Goal: Transaction & Acquisition: Book appointment/travel/reservation

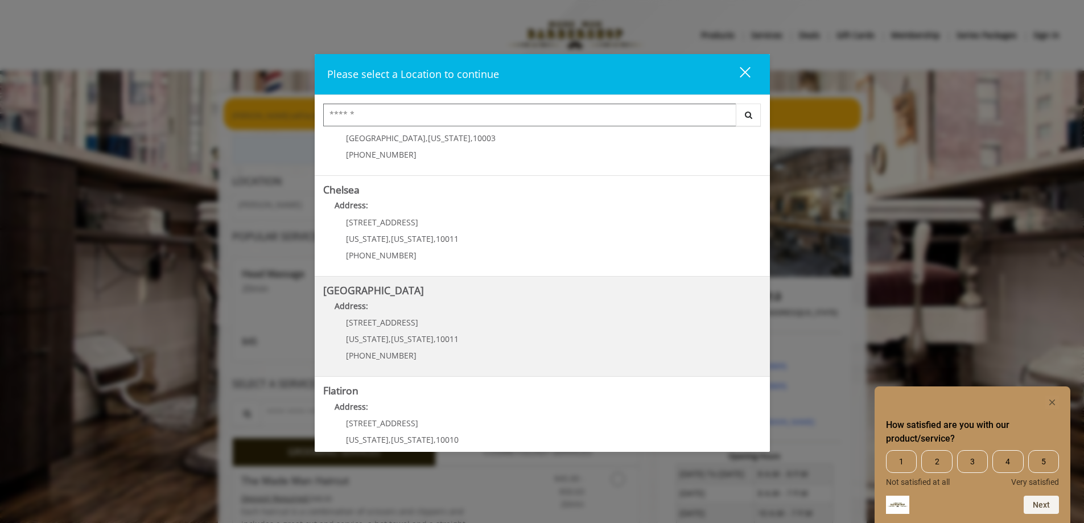
scroll to position [114, 0]
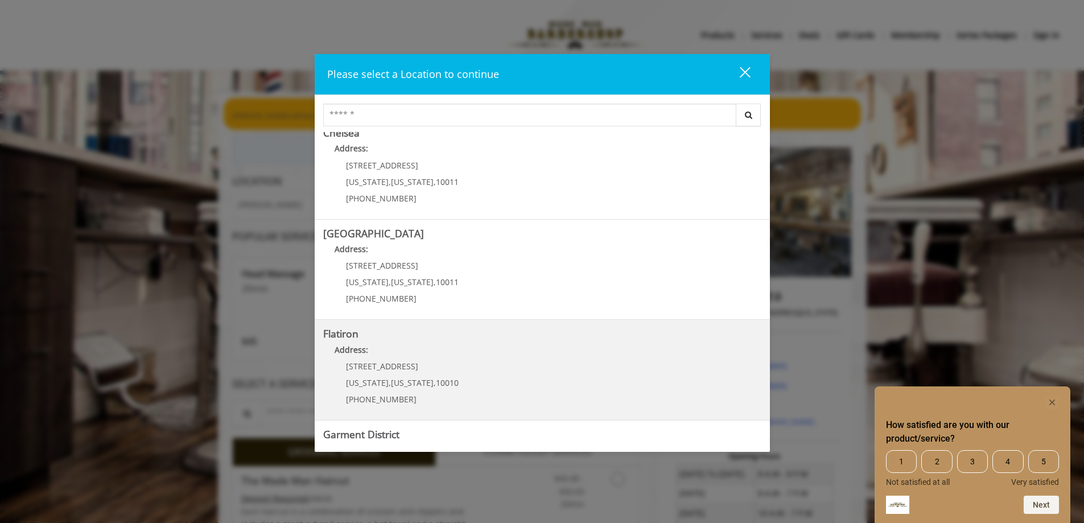
click at [410, 363] on p "[STREET_ADDRESS]" at bounding box center [402, 366] width 113 height 9
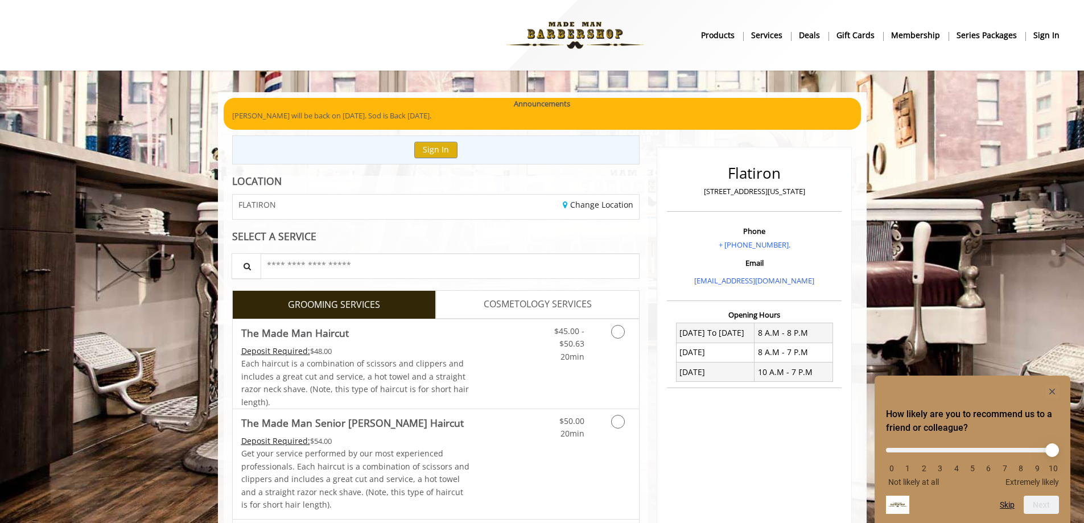
scroll to position [57, 0]
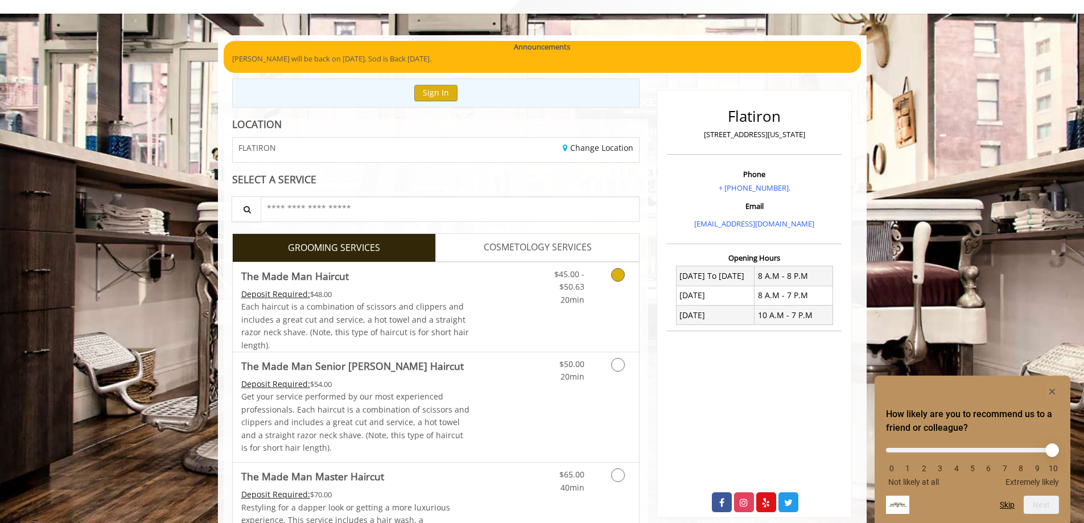
click at [450, 293] on div "Deposit Required: $48.00" at bounding box center [355, 294] width 229 height 13
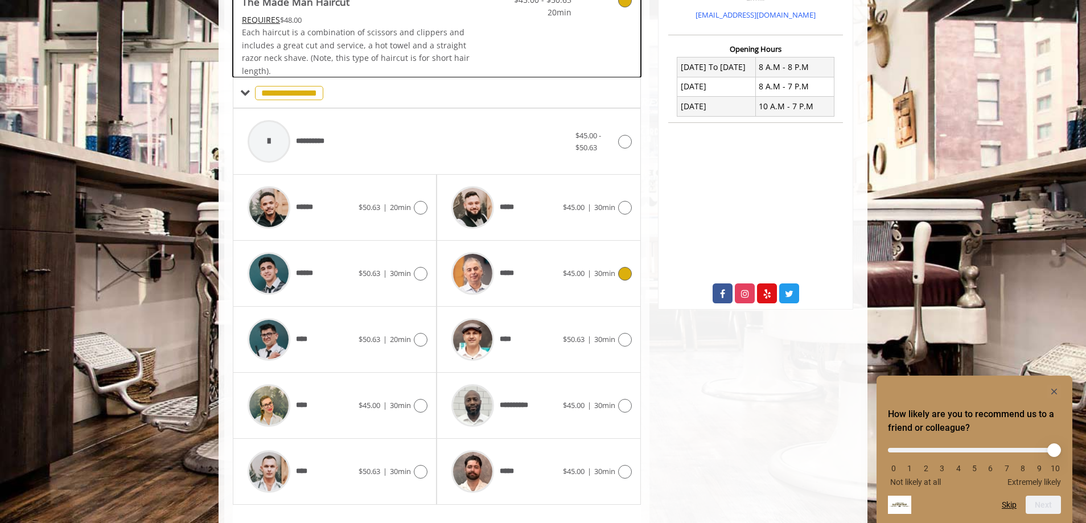
scroll to position [343, 0]
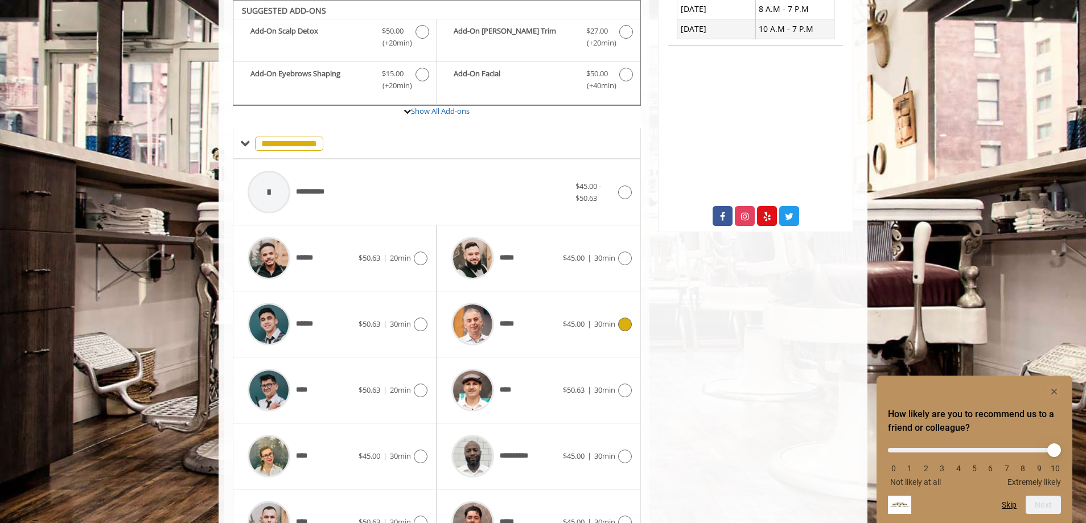
click at [588, 319] on span "|" at bounding box center [590, 324] width 4 height 10
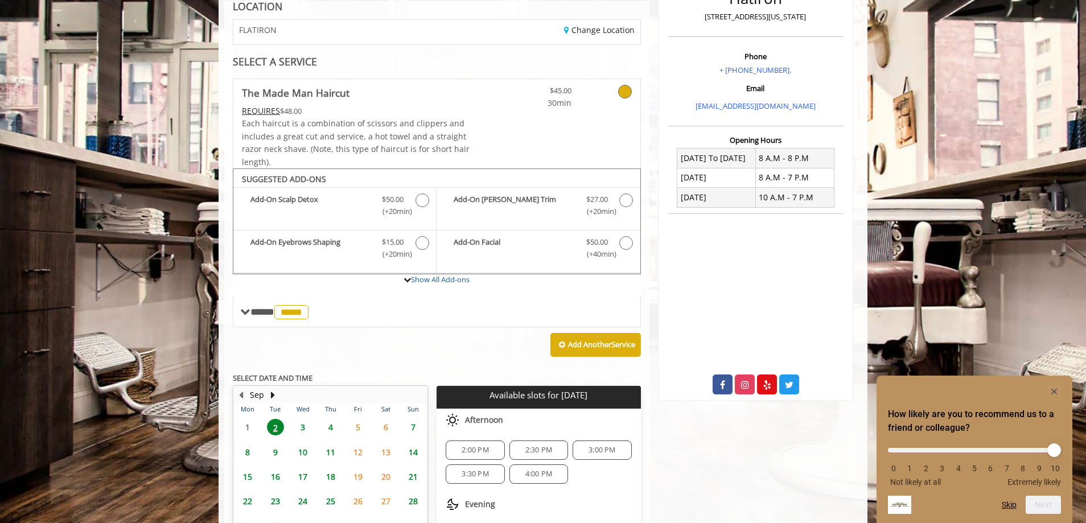
scroll to position [232, 0]
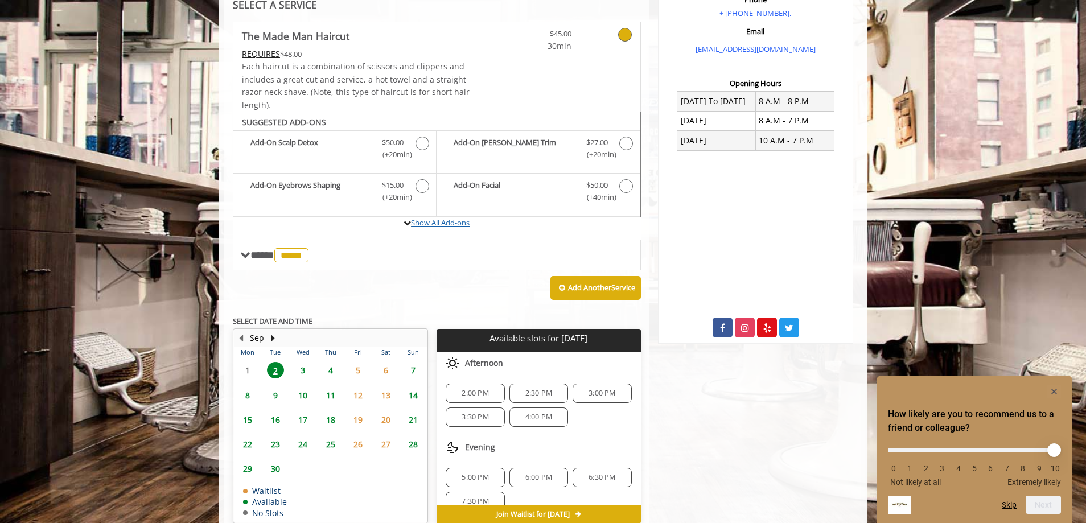
click at [439, 224] on link "Show All Add-ons" at bounding box center [440, 222] width 59 height 10
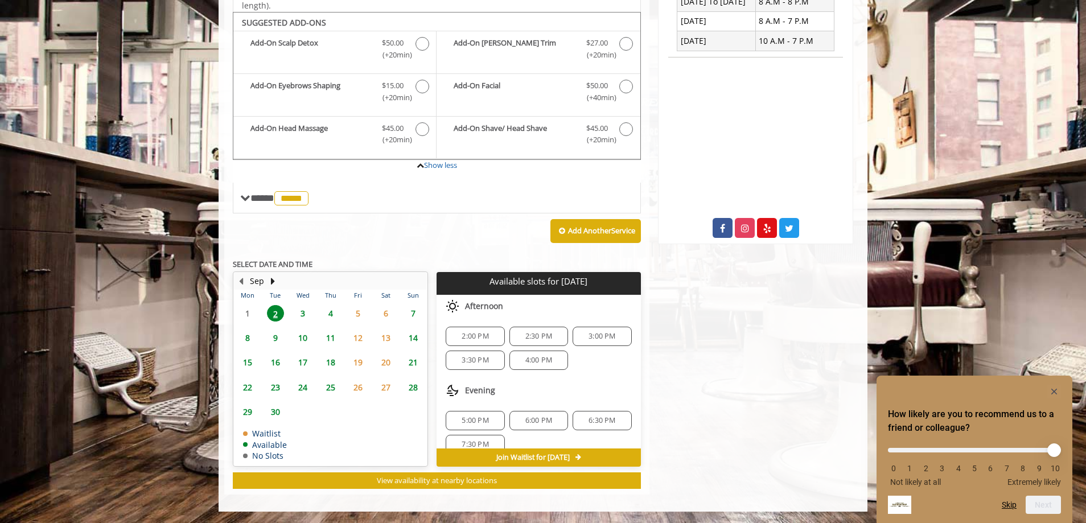
scroll to position [15, 0]
click at [546, 405] on span "6:00 PM" at bounding box center [538, 405] width 27 height 9
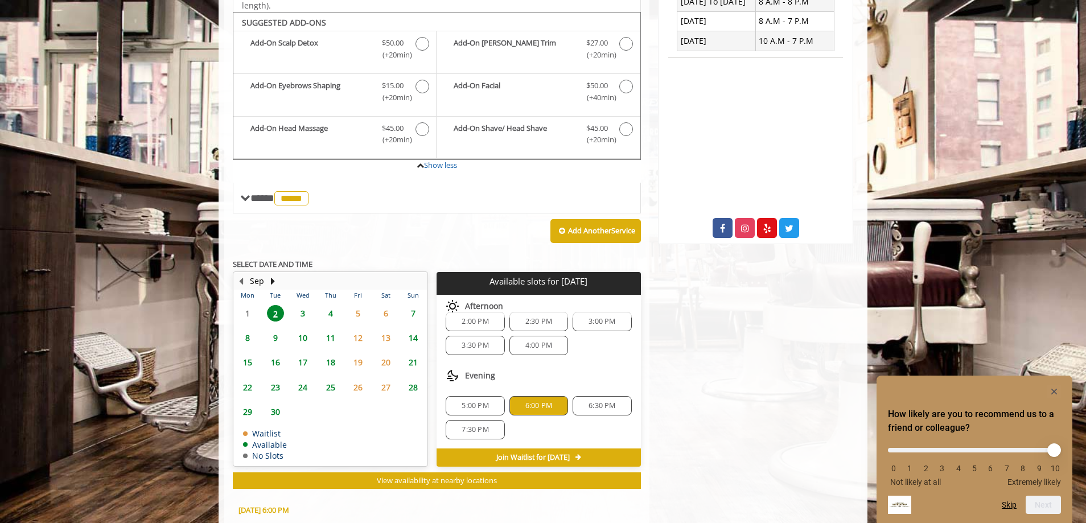
scroll to position [537, 0]
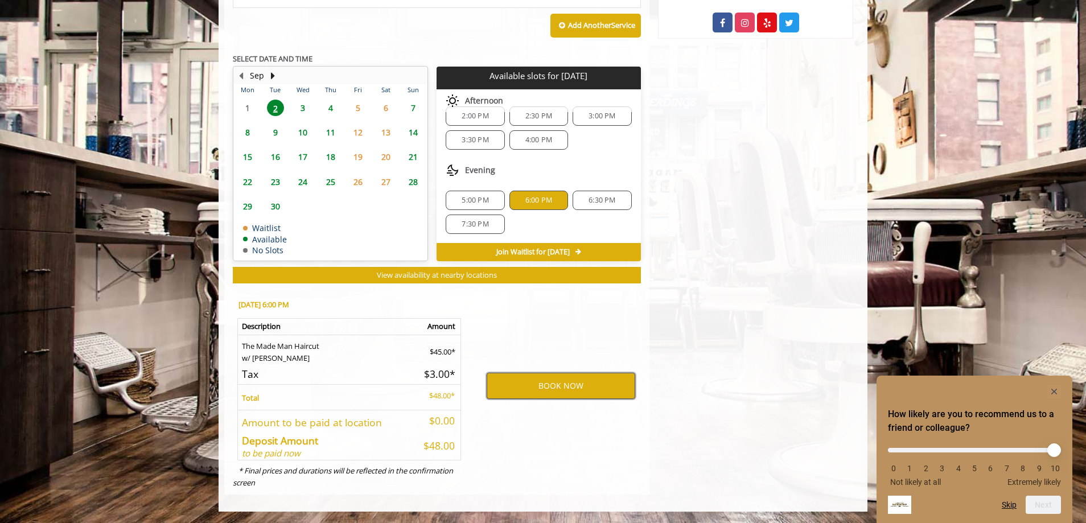
click at [546, 391] on button "BOOK NOW" at bounding box center [561, 386] width 149 height 26
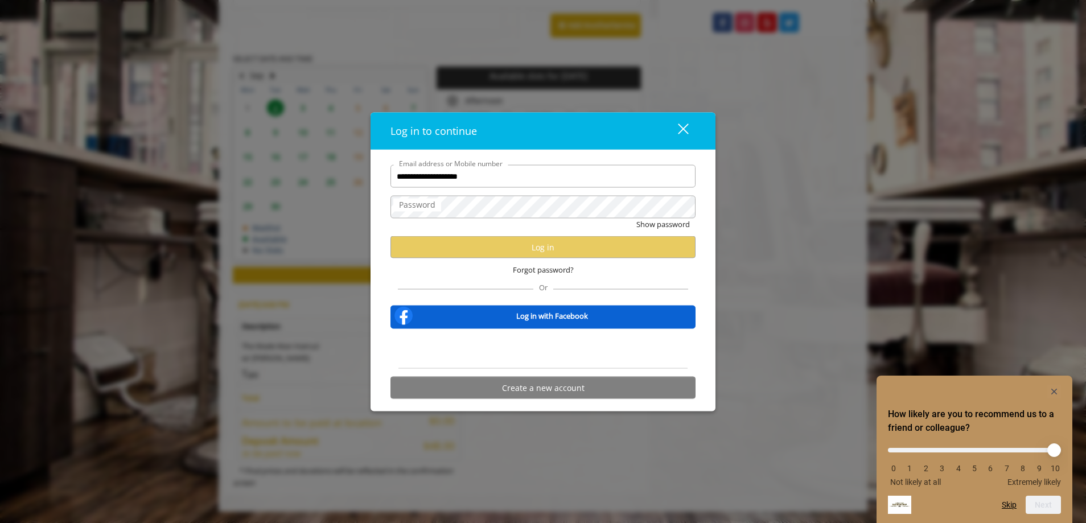
type input "**********"
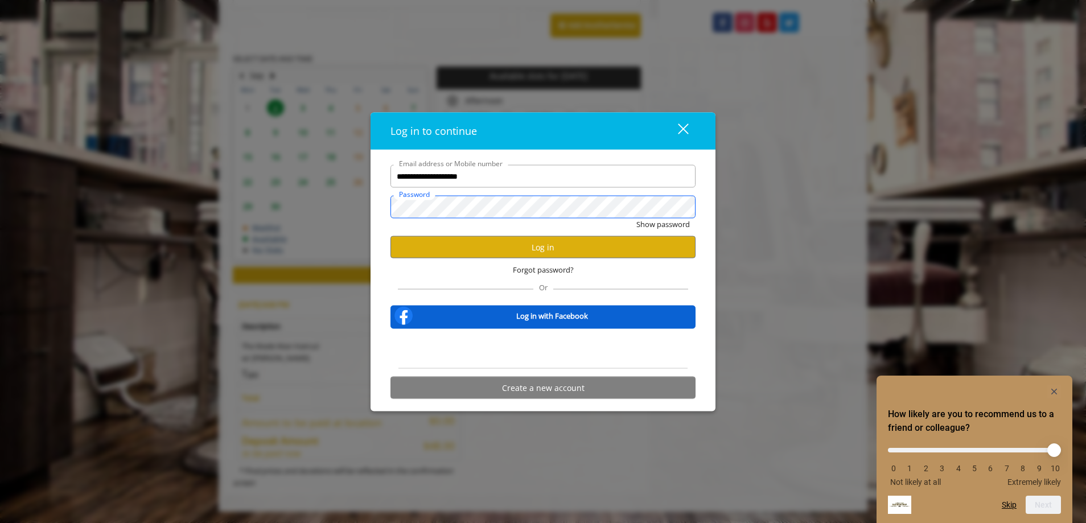
click at [636, 219] on button "Show password" at bounding box center [663, 225] width 54 height 12
click at [519, 244] on button "Log in" at bounding box center [543, 247] width 305 height 22
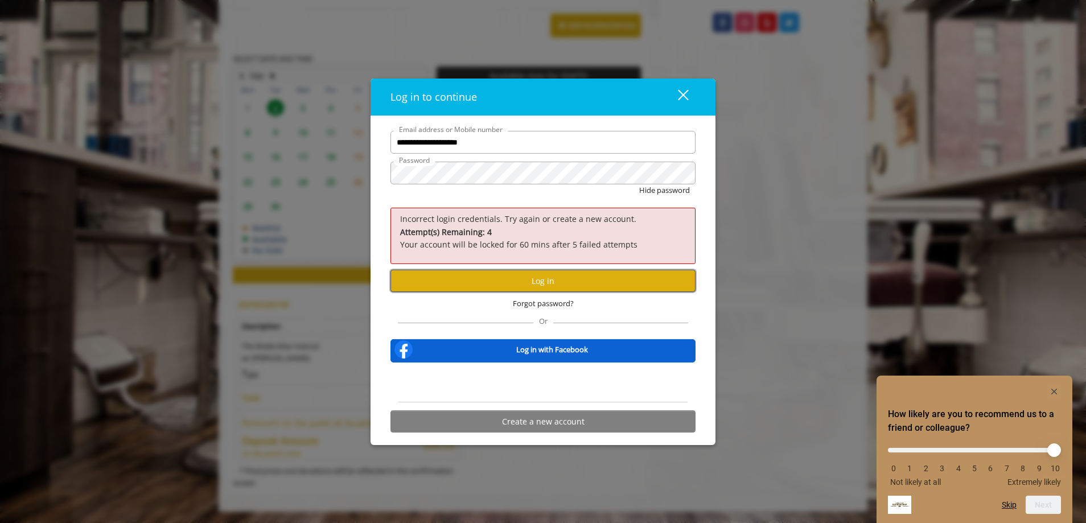
click at [561, 278] on button "Log in" at bounding box center [543, 281] width 305 height 22
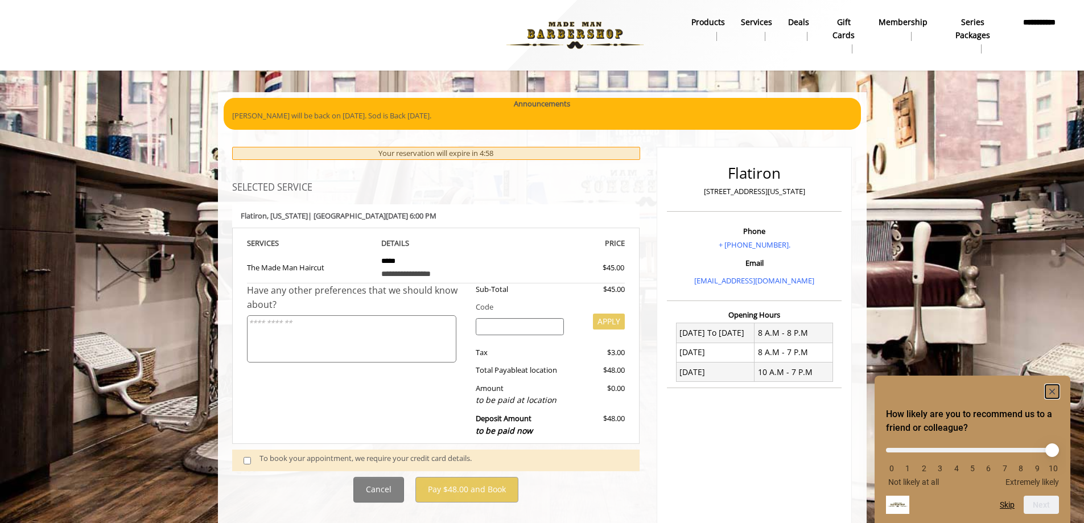
click at [1053, 387] on rect "Hide survey" at bounding box center [1053, 392] width 14 height 14
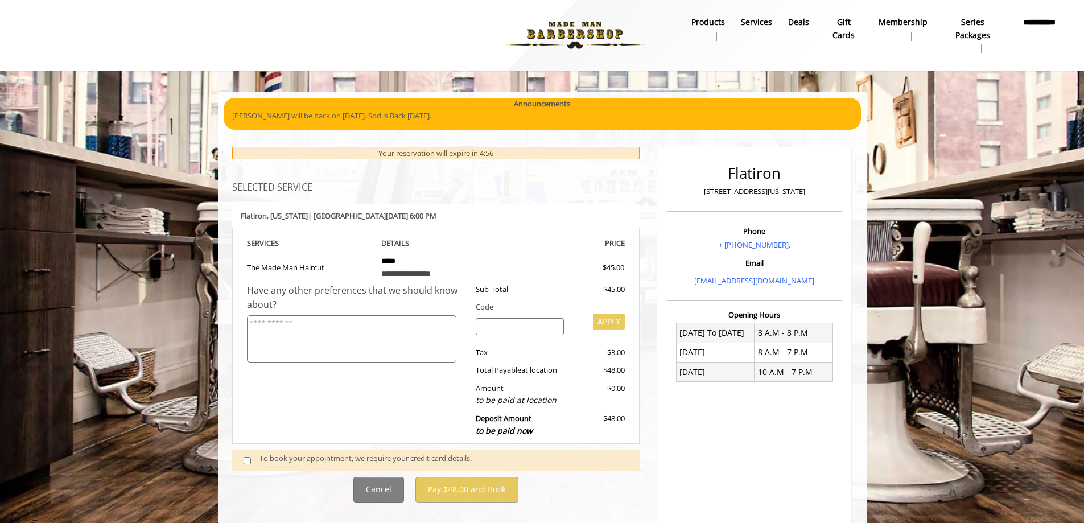
scroll to position [80, 0]
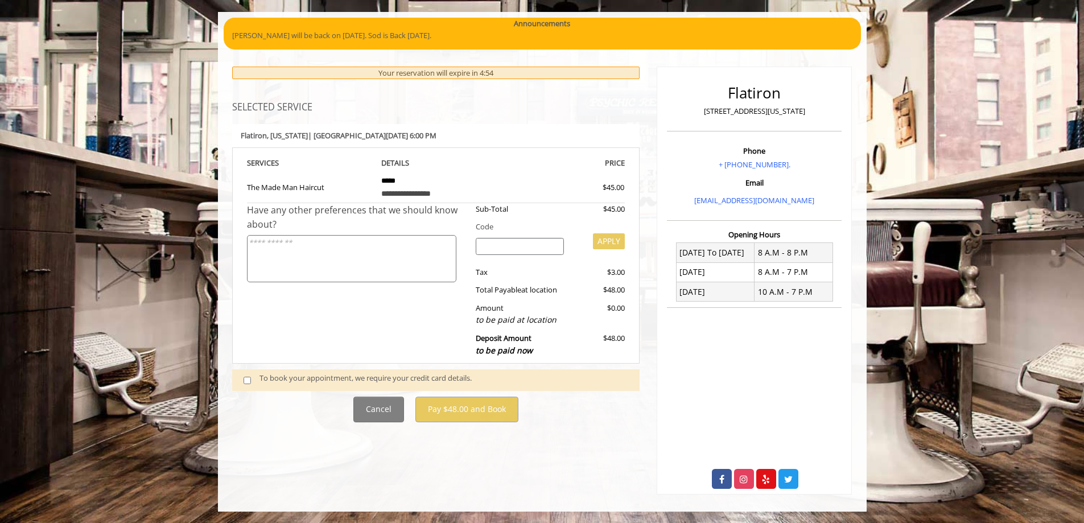
click at [274, 381] on div "To book your appointment, we require your credit card details." at bounding box center [444, 379] width 369 height 15
click at [251, 379] on span at bounding box center [252, 379] width 34 height 15
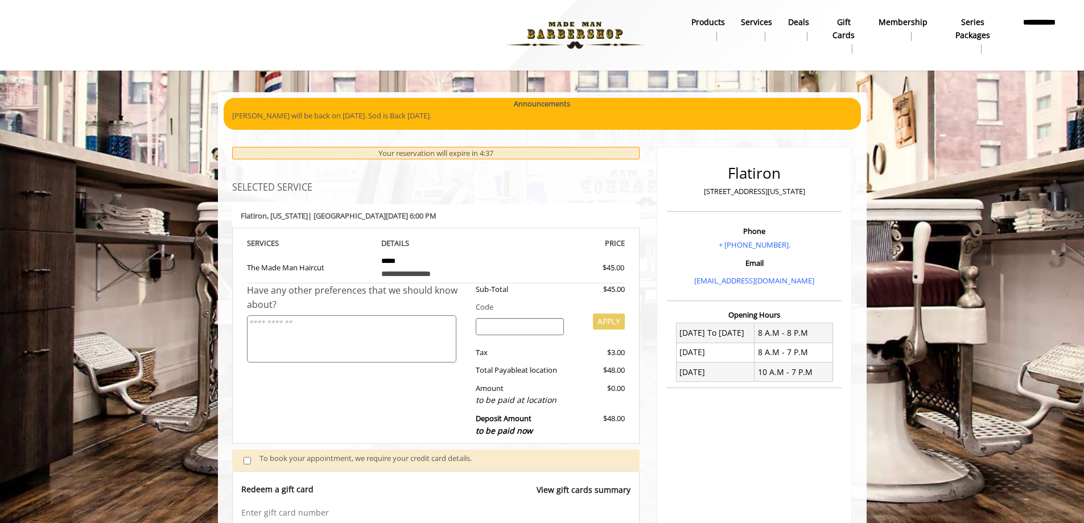
scroll to position [286, 0]
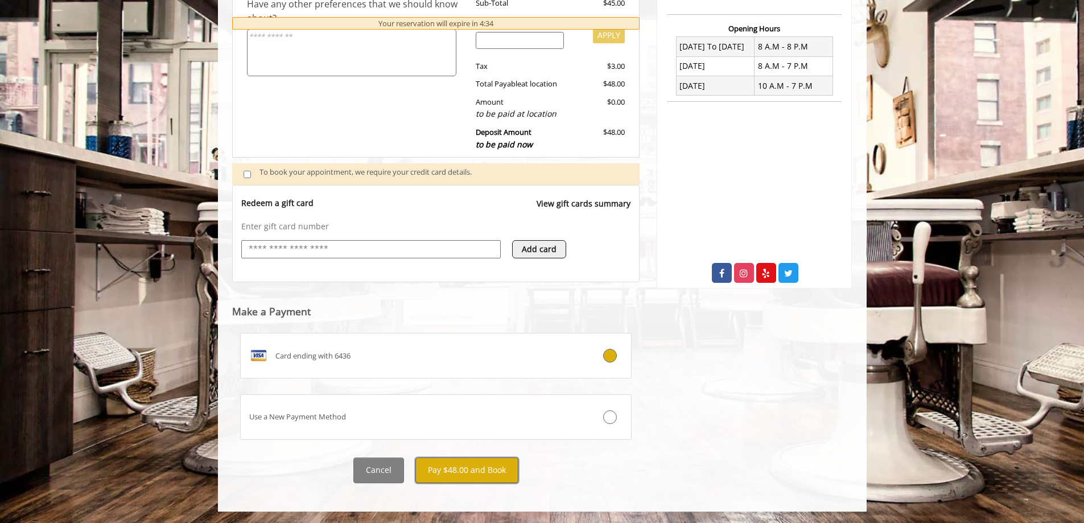
click at [463, 471] on button "Pay $48.00 and Book" at bounding box center [467, 471] width 103 height 26
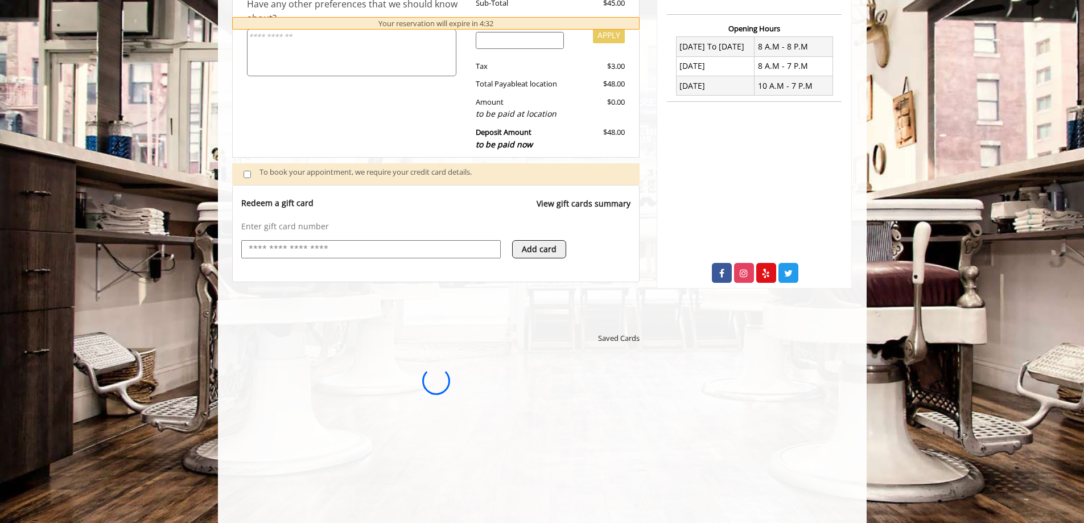
scroll to position [0, 0]
